Goal: Task Accomplishment & Management: Manage account settings

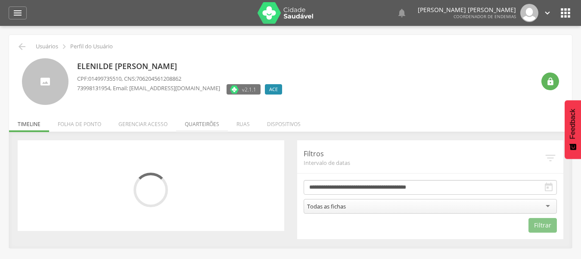
click at [205, 125] on li "Quarteirões" at bounding box center [202, 122] width 52 height 20
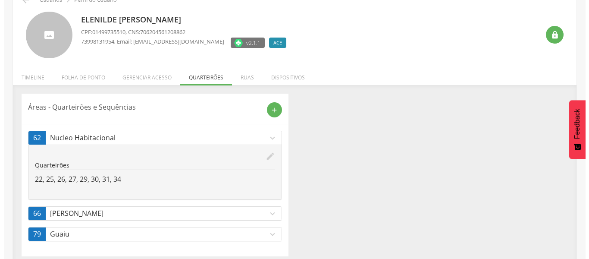
scroll to position [53, 0]
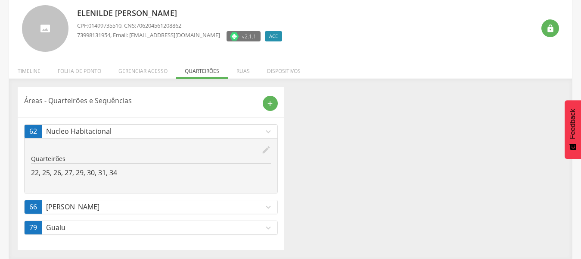
click at [267, 206] on icon "expand_more" at bounding box center [268, 206] width 9 height 9
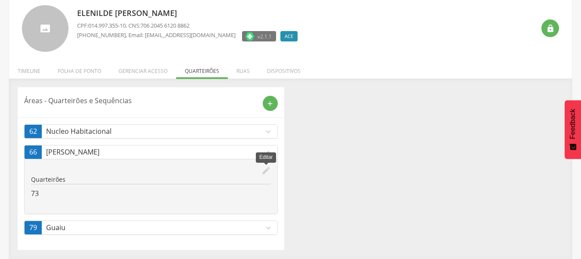
click at [263, 171] on icon "edit" at bounding box center [266, 169] width 9 height 9
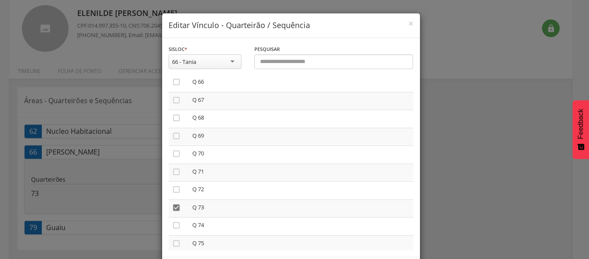
scroll to position [1213, 0]
click at [172, 178] on icon "" at bounding box center [176, 178] width 9 height 9
click at [408, 22] on span "×" at bounding box center [410, 23] width 5 height 12
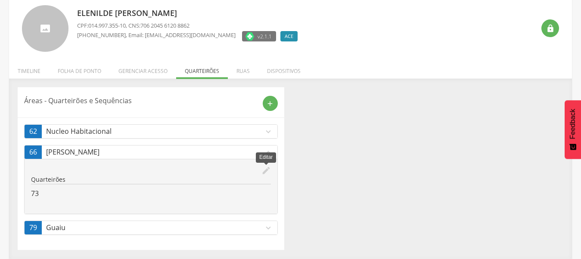
click at [266, 169] on icon "edit" at bounding box center [266, 169] width 9 height 9
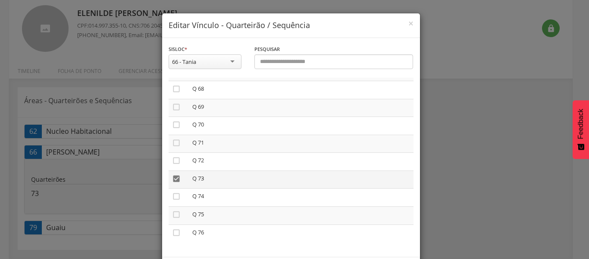
click at [173, 179] on icon "" at bounding box center [176, 178] width 9 height 9
click at [229, 61] on div "66 - Tania" at bounding box center [204, 61] width 73 height 15
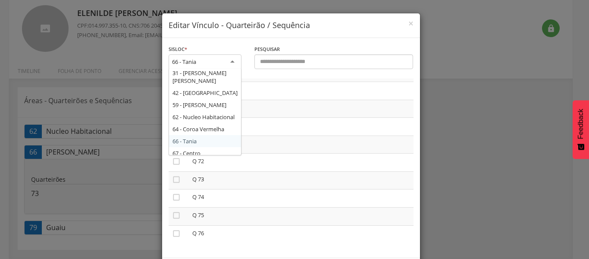
click at [455, 218] on div "**********" at bounding box center [294, 129] width 589 height 259
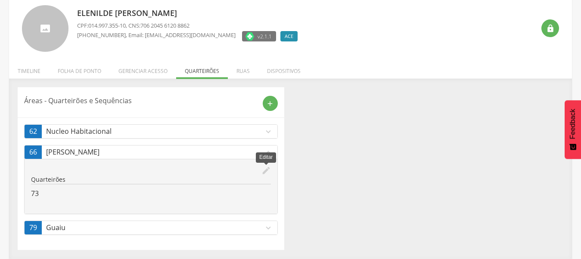
click at [265, 170] on icon "edit" at bounding box center [266, 169] width 9 height 9
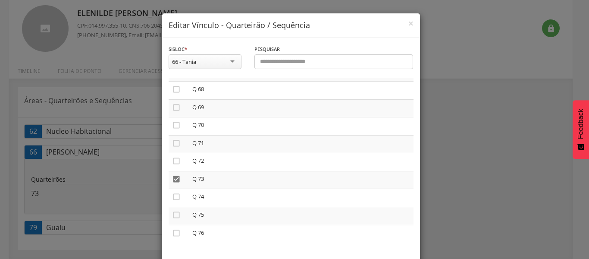
scroll to position [1213, 0]
click at [172, 179] on icon "" at bounding box center [176, 178] width 9 height 9
click at [451, 73] on div "**********" at bounding box center [294, 129] width 589 height 259
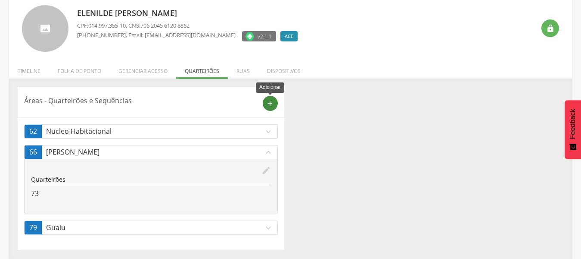
click at [268, 104] on icon "add" at bounding box center [270, 104] width 8 height 8
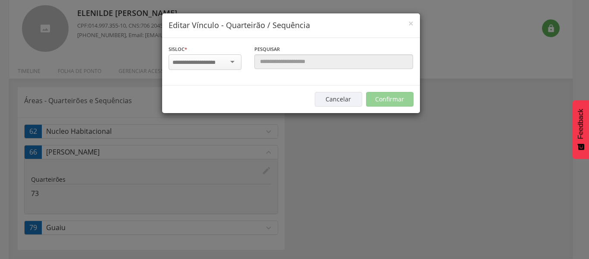
click at [233, 62] on div at bounding box center [204, 62] width 73 height 16
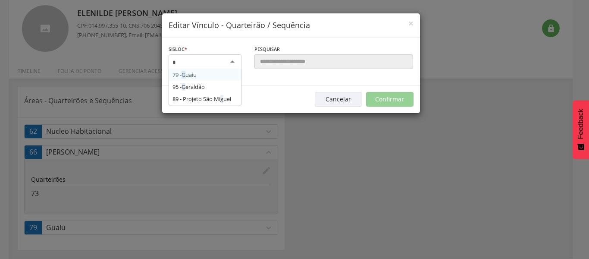
type input "**"
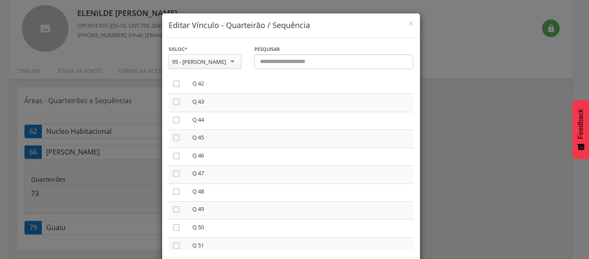
scroll to position [741, 0]
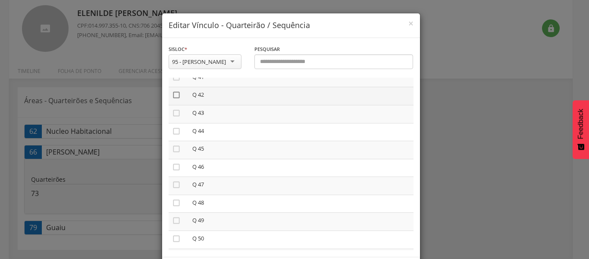
click at [172, 94] on icon "" at bounding box center [176, 94] width 9 height 9
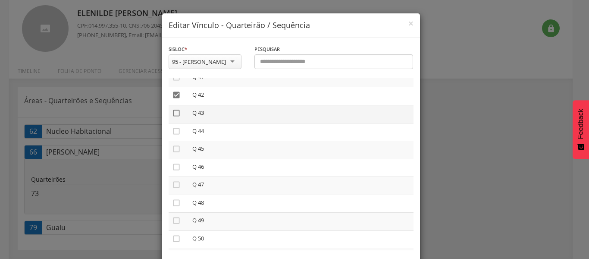
click at [172, 113] on icon "" at bounding box center [176, 113] width 9 height 9
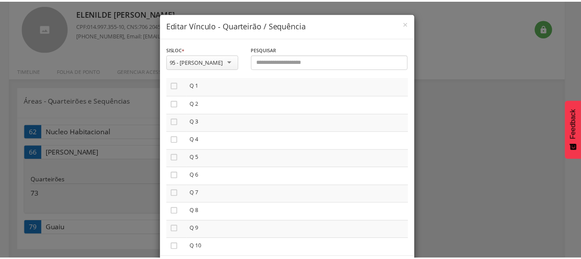
scroll to position [0, 0]
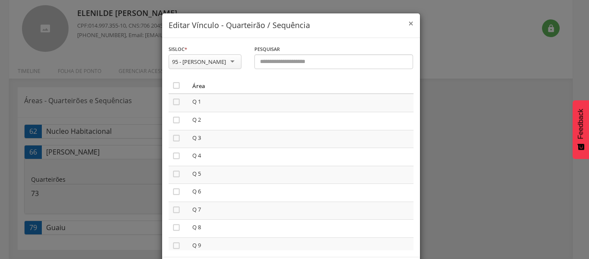
click at [408, 24] on span "×" at bounding box center [410, 23] width 5 height 12
